Goal: Task Accomplishment & Management: Manage account settings

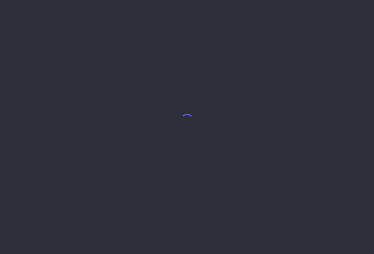
select select "8"
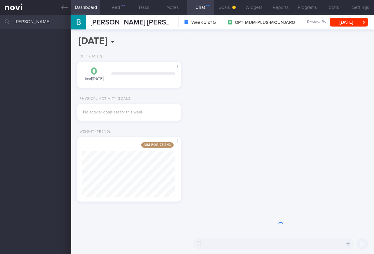
scroll to position [55, 93]
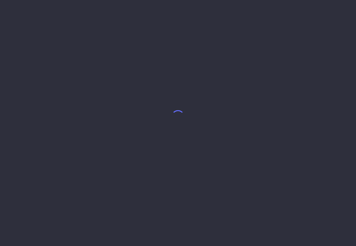
select select "8"
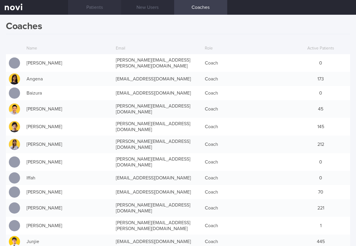
click at [100, 4] on link "Patients" at bounding box center [94, 7] width 53 height 15
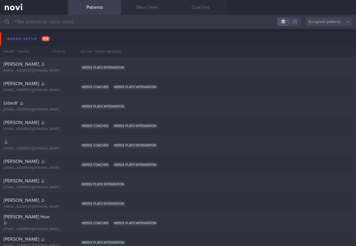
click at [104, 25] on input "text" at bounding box center [178, 22] width 356 height 14
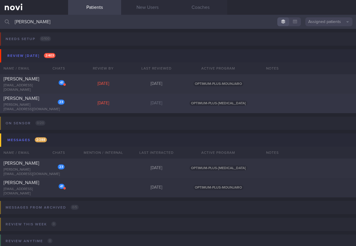
type input "joanne"
click at [30, 106] on div "joanne.chonghl@gmail.com" at bounding box center [34, 107] width 61 height 9
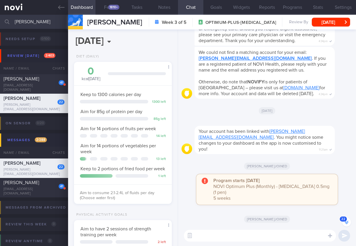
scroll to position [-1333, 0]
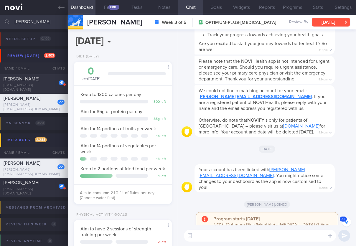
click at [330, 22] on button "Fri, 29 Aug" at bounding box center [331, 22] width 38 height 9
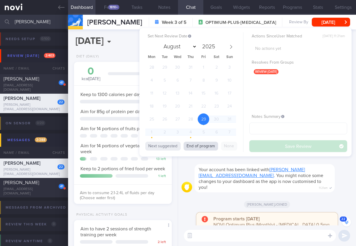
click at [201, 146] on button "End of program" at bounding box center [201, 146] width 35 height 9
select select "8"
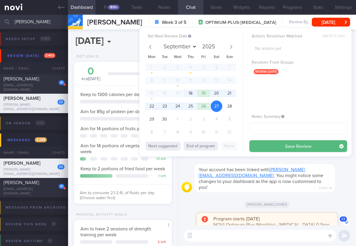
click at [182, 88] on div "1 2 3 4 5 6 7 8 9 10 11 12 13 14 15 16 17 18 19 20 21 22 23 24 25 26 27 28 29 3…" at bounding box center [190, 101] width 91 height 78
click at [189, 91] on span "18" at bounding box center [191, 94] width 12 height 12
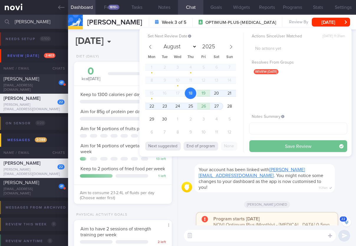
click at [320, 143] on button "Save Review" at bounding box center [299, 146] width 98 height 12
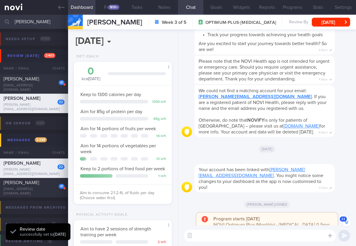
click at [165, 204] on div "0 kcal today Carbs Protein Fat 0 g 0 g 0 g Keep to 1300 calories per day 1300 l…" at bounding box center [123, 133] width 98 height 142
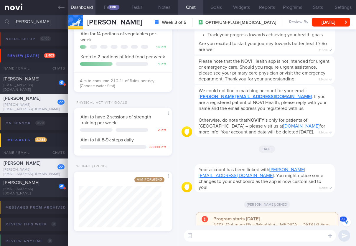
drag, startPoint x: 43, startPoint y: 22, endPoint x: -23, endPoint y: 19, distance: 65.8
click at [0, 19] on html "You are offline! Some functionality will be unavailable Patients New Users Coac…" at bounding box center [178, 123] width 356 height 246
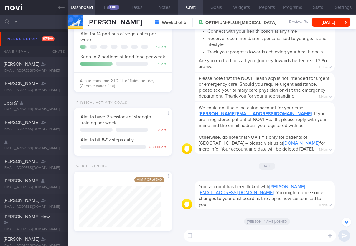
scroll to position [-1315, 0]
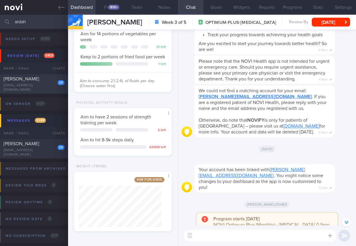
click at [32, 85] on div "29 Aidah Jamin aidahmj@gmail.com" at bounding box center [34, 84] width 68 height 16
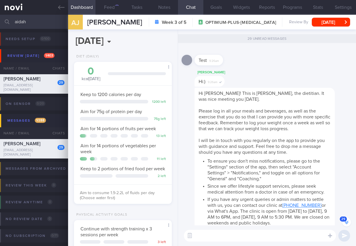
scroll to position [50, 83]
click at [331, 20] on button "Mon, 1 Sep" at bounding box center [331, 22] width 38 height 9
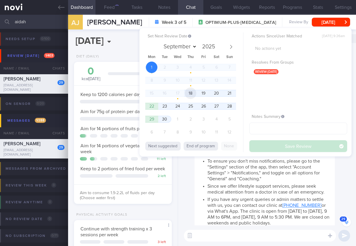
click at [191, 96] on span "18" at bounding box center [191, 94] width 12 height 12
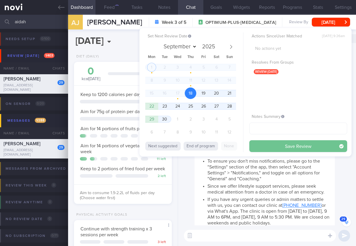
click at [305, 143] on button "Save Review" at bounding box center [299, 146] width 98 height 12
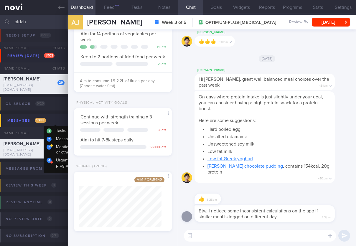
scroll to position [16, 0]
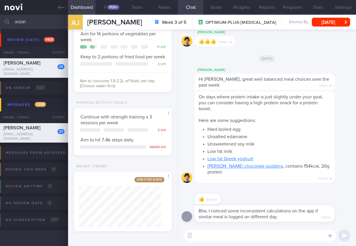
drag, startPoint x: 32, startPoint y: 24, endPoint x: -29, endPoint y: 20, distance: 60.9
click at [0, 20] on html "You are offline! Some functionality will be unavailable Patients New Users Coac…" at bounding box center [178, 123] width 356 height 246
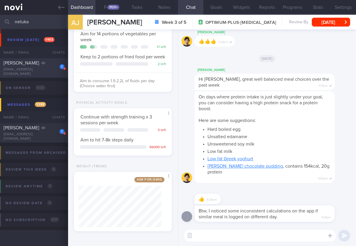
type input "neluka"
click at [37, 65] on div "LIYANAGE NELUKA MIHIRENE" at bounding box center [34, 63] width 60 height 6
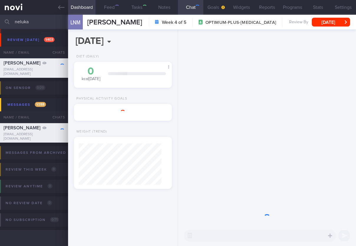
select select "7"
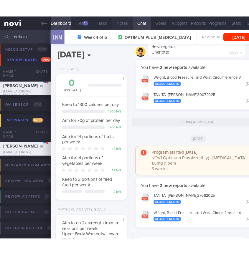
scroll to position [294911, 294891]
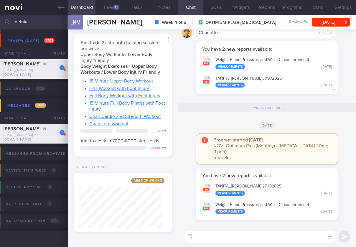
drag, startPoint x: 53, startPoint y: 22, endPoint x: -9, endPoint y: 17, distance: 62.1
click at [0, 17] on html "You are offline! Some functionality will be unavailable Patients New Users Coac…" at bounding box center [178, 123] width 356 height 247
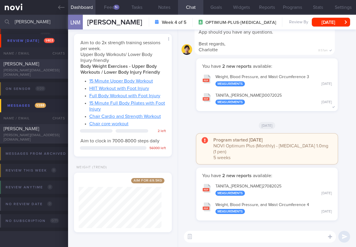
type input "joanne chong"
click at [29, 70] on div "joanne.chonghl@gmail.com" at bounding box center [34, 72] width 61 height 9
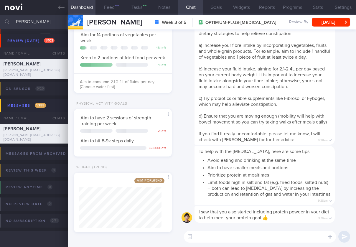
select select "8"
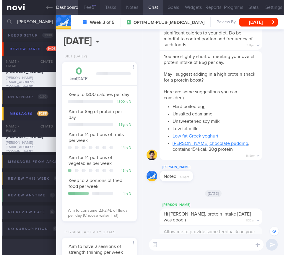
scroll to position [38, 60]
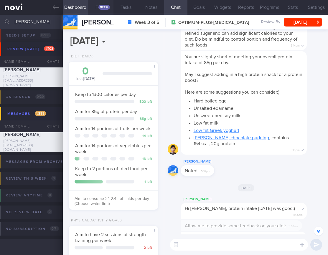
click at [106, 8] on div "1833+" at bounding box center [105, 7] width 12 height 5
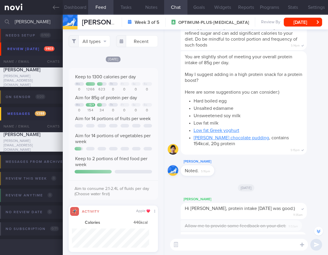
scroll to position [19, 77]
click at [90, 42] on button "All types" at bounding box center [90, 41] width 42 height 12
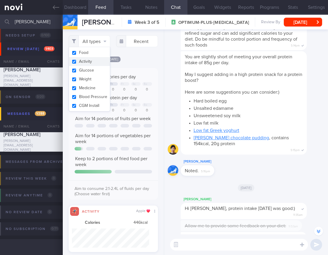
click at [93, 63] on button "Activity" at bounding box center [89, 61] width 41 height 9
checkbox input "false"
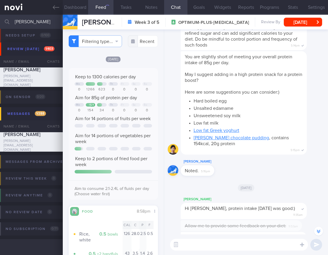
click at [154, 103] on div "Filtering type... Food Activity Glucose Weight Medicine Blood Pressure CGM Inst…" at bounding box center [113, 142] width 101 height 226
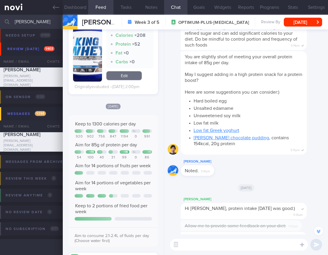
scroll to position [737, 0]
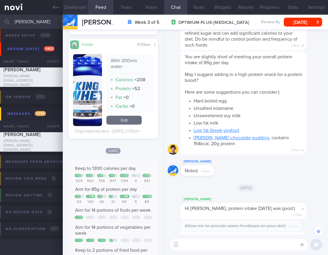
click at [87, 9] on button "Dashboard" at bounding box center [75, 7] width 25 height 15
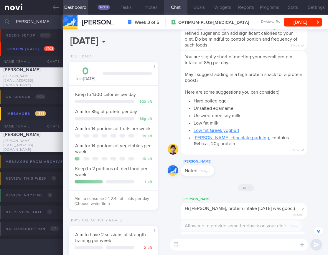
drag, startPoint x: 44, startPoint y: 22, endPoint x: -33, endPoint y: 16, distance: 77.5
click at [0, 16] on html "You are offline! Some functionality will be unavailable Patients New Users Coac…" at bounding box center [164, 127] width 328 height 255
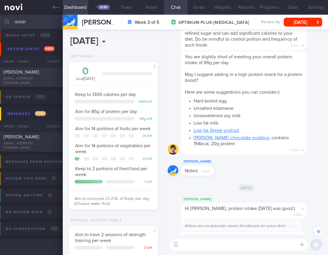
click at [32, 78] on div "Aidah Jamin aidahmj@gmail.com" at bounding box center [31, 77] width 63 height 16
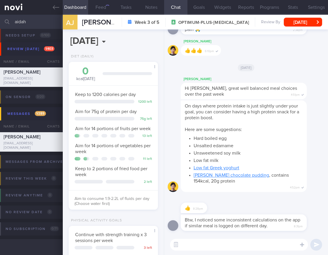
scroll to position [110, 0]
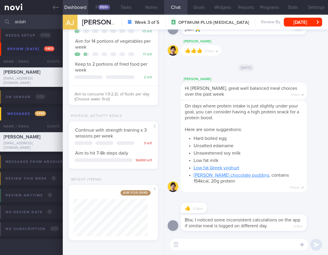
drag, startPoint x: 42, startPoint y: 25, endPoint x: -25, endPoint y: 19, distance: 66.9
click at [0, 19] on html "You are offline! Some functionality will be unavailable Patients New Users Coac…" at bounding box center [164, 127] width 328 height 255
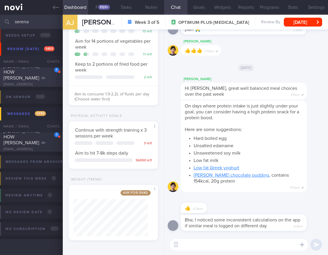
type input "serena"
click at [28, 73] on span "SERENA HOW MEI KIEW" at bounding box center [22, 72] width 36 height 17
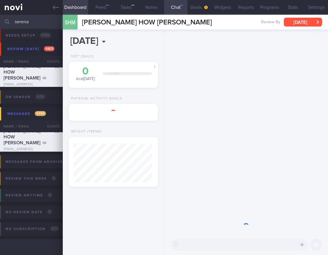
scroll to position [39, 79]
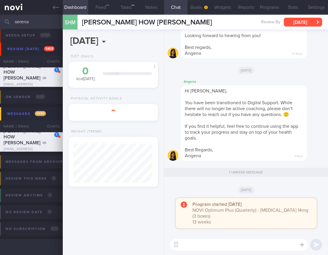
click at [311, 24] on button "Wed, 11 Jun" at bounding box center [303, 22] width 38 height 9
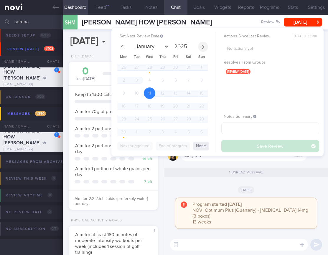
click at [206, 45] on span at bounding box center [203, 47] width 10 height 10
select select "8"
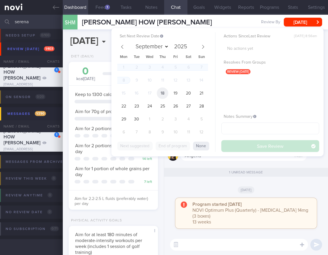
click at [160, 93] on span "18" at bounding box center [163, 94] width 12 height 12
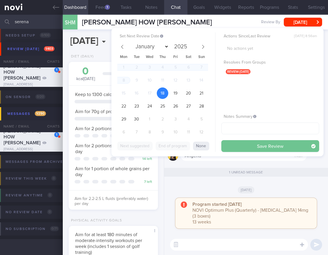
click at [262, 143] on button "Save Review" at bounding box center [271, 146] width 98 height 12
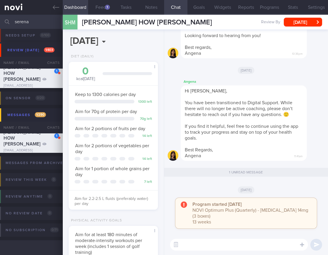
scroll to position [7, 0]
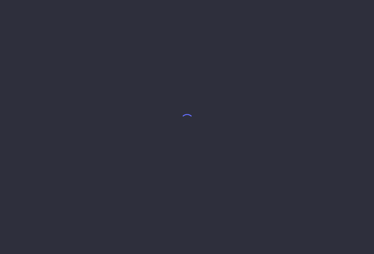
select select "8"
